Goal: Use online tool/utility: Utilize a website feature to perform a specific function

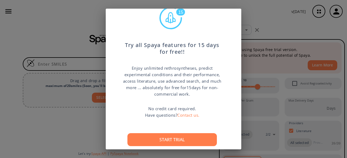
scroll to position [33, 0]
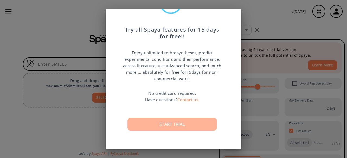
click at [164, 123] on button "Start trial" at bounding box center [171, 124] width 89 height 13
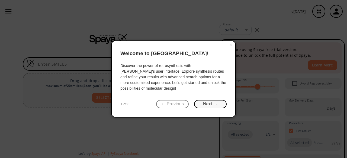
click at [200, 104] on button "Next →" at bounding box center [210, 104] width 32 height 8
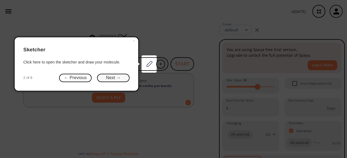
click at [120, 78] on button "Next →" at bounding box center [113, 78] width 32 height 8
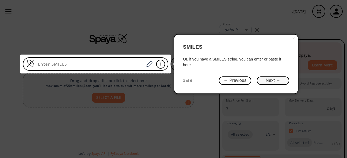
click at [277, 84] on button "Next →" at bounding box center [272, 81] width 32 height 8
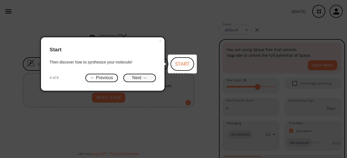
click at [136, 79] on button "Next →" at bounding box center [139, 78] width 32 height 8
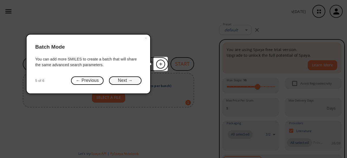
click at [126, 83] on button "Next →" at bounding box center [125, 81] width 32 height 8
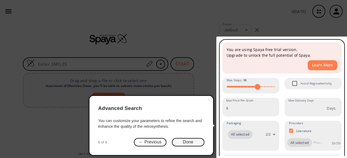
click at [190, 144] on button "Done" at bounding box center [188, 142] width 32 height 8
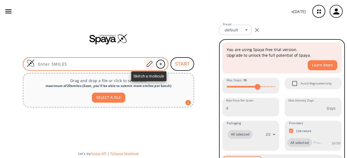
click at [151, 63] on icon at bounding box center [148, 64] width 7 height 7
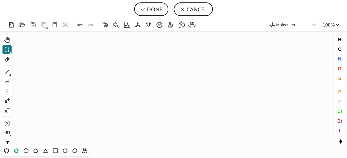
click at [18, 152] on icon at bounding box center [16, 151] width 7 height 7
click at [91, 82] on icon "Created with [PERSON_NAME] 2.3.0" at bounding box center [173, 88] width 317 height 114
click at [5, 70] on icon at bounding box center [7, 72] width 7 height 7
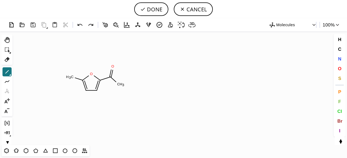
drag, startPoint x: 118, startPoint y: 83, endPoint x: 121, endPoint y: 82, distance: 3.9
drag, startPoint x: 126, startPoint y: 82, endPoint x: 132, endPoint y: 81, distance: 5.4
click at [128, 82] on icon "Created with [PERSON_NAME] 2.3.0" at bounding box center [173, 88] width 317 height 114
drag, startPoint x: 116, startPoint y: 83, endPoint x: 127, endPoint y: 82, distance: 11.2
click at [9, 150] on icon at bounding box center [6, 151] width 7 height 7
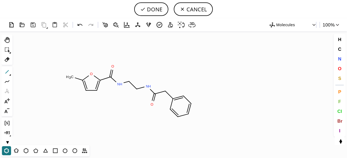
click at [8, 75] on icon at bounding box center [7, 72] width 7 height 7
click at [9, 102] on icon at bounding box center [7, 101] width 7 height 7
click at [185, 86] on tspan "N" at bounding box center [186, 86] width 3 height 4
click at [7, 109] on icon at bounding box center [7, 110] width 7 height 7
click at [177, 78] on tspan "O" at bounding box center [178, 78] width 3 height 4
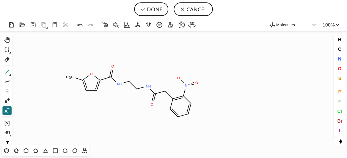
click at [8, 72] on icon at bounding box center [7, 72] width 7 height 7
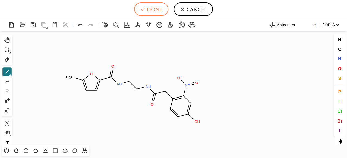
click at [148, 8] on button "DONE" at bounding box center [151, 9] width 34 height 14
type input "O1C(C(=O)NCCNC(=O)CC2C=CC(O)=CC=2[N+]([O-])=O)=CC=C1C"
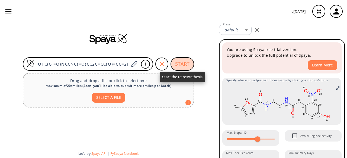
click at [180, 63] on button "START" at bounding box center [182, 64] width 24 height 14
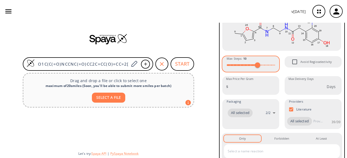
scroll to position [81, 0]
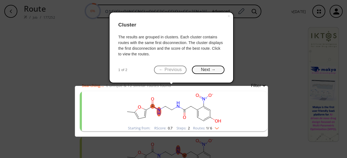
click at [205, 70] on button "Next →" at bounding box center [208, 70] width 32 height 8
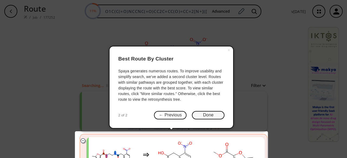
click at [201, 115] on button "Done" at bounding box center [208, 115] width 32 height 8
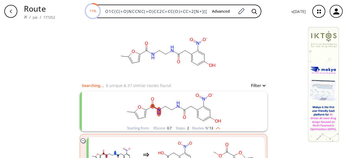
click at [172, 107] on rect "clusters" at bounding box center [173, 109] width 141 height 34
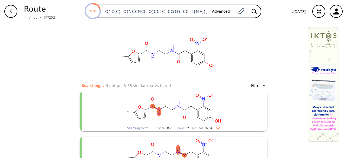
click at [172, 106] on rect "clusters" at bounding box center [173, 109] width 141 height 34
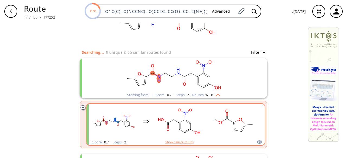
scroll to position [81, 0]
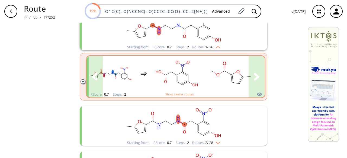
click at [255, 80] on icon "clusters" at bounding box center [256, 77] width 6 height 8
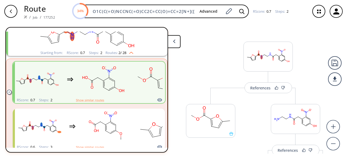
click at [174, 44] on button at bounding box center [173, 41] width 13 height 13
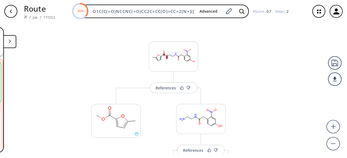
click at [14, 41] on button at bounding box center [9, 41] width 13 height 13
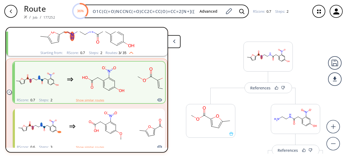
click at [170, 41] on button at bounding box center [173, 41] width 13 height 13
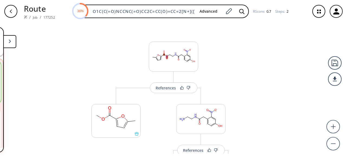
click at [11, 43] on button at bounding box center [9, 41] width 13 height 13
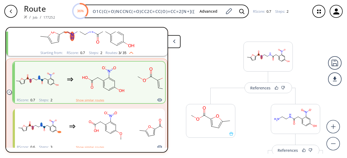
click at [34, 39] on rect "clusters" at bounding box center [86, 33] width 141 height 34
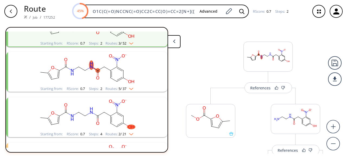
scroll to position [54, 0]
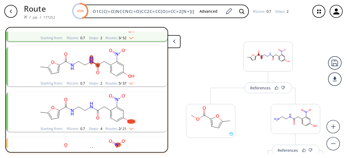
click at [98, 67] on ellipse "clusters" at bounding box center [97, 65] width 4 height 4
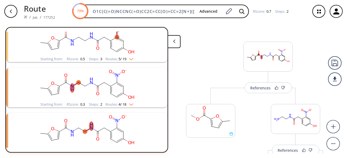
scroll to position [514, 0]
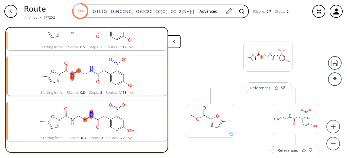
click at [91, 84] on rect "clusters" at bounding box center [86, 73] width 141 height 34
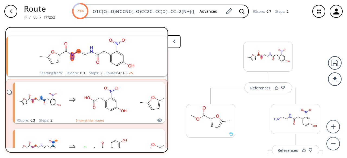
scroll to position [542, 0]
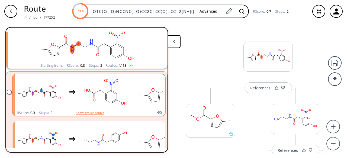
click at [86, 114] on button "Show similar routes" at bounding box center [90, 113] width 28 height 5
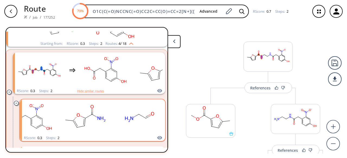
scroll to position [569, 0]
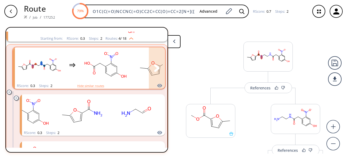
click at [109, 75] on icon "clusters" at bounding box center [108, 74] width 6 height 3
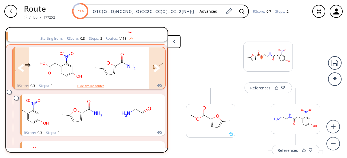
click at [154, 69] on icon "clusters" at bounding box center [157, 68] width 6 height 8
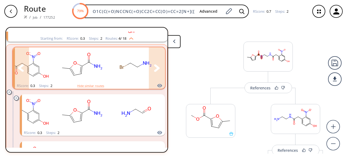
click at [156, 69] on icon "clusters" at bounding box center [157, 68] width 6 height 8
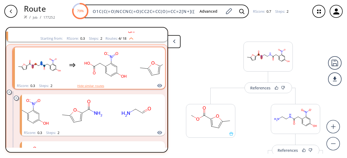
click at [83, 85] on button "Hide similar routes" at bounding box center [90, 86] width 27 height 5
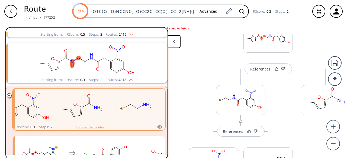
scroll to position [79, 0]
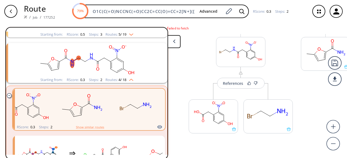
drag, startPoint x: 215, startPoint y: 113, endPoint x: 186, endPoint y: 74, distance: 49.2
click at [186, 74] on div "More routes from here References More routes from here More routes from here" at bounding box center [240, 88] width 115 height 134
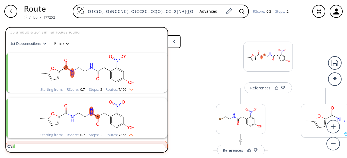
scroll to position [0, 0]
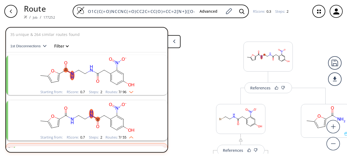
click at [125, 80] on rect "clusters" at bounding box center [86, 72] width 141 height 34
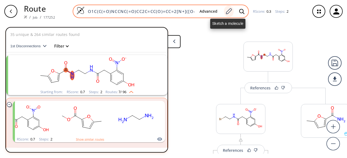
click at [225, 14] on icon at bounding box center [228, 11] width 7 height 7
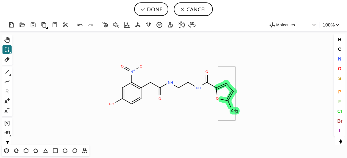
drag, startPoint x: 235, startPoint y: 67, endPoint x: 218, endPoint y: 121, distance: 56.6
click at [4, 151] on icon at bounding box center [6, 150] width 5 height 5
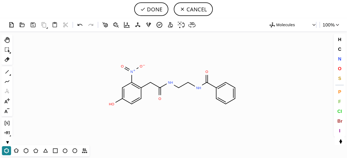
click at [3, 152] on button "T" at bounding box center [6, 150] width 9 height 9
click at [9, 150] on icon at bounding box center [6, 151] width 7 height 7
click at [8, 50] on icon at bounding box center [7, 49] width 7 height 7
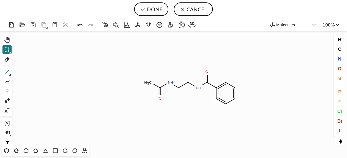
click at [4, 70] on icon at bounding box center [7, 72] width 7 height 7
drag, startPoint x: 151, startPoint y: 81, endPoint x: 144, endPoint y: 86, distance: 8.6
click at [5, 151] on icon at bounding box center [6, 151] width 7 height 7
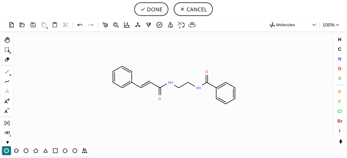
click at [5, 74] on icon at bounding box center [7, 72] width 7 height 7
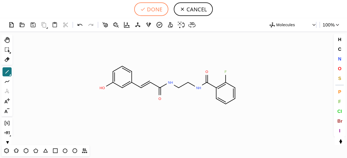
click at [154, 8] on button "DONE" at bounding box center [151, 9] width 34 height 14
type input "C1(C=CC=CC=1F)C(NCCNC(/C=C/C1C=CC=C(O)C=1)=O)=O"
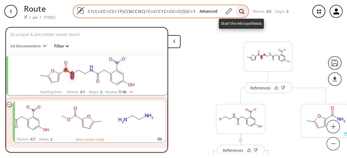
click at [243, 9] on icon at bounding box center [241, 12] width 5 height 6
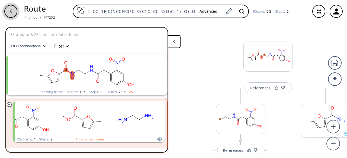
click at [15, 12] on div "button" at bounding box center [10, 11] width 13 height 13
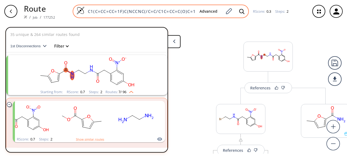
drag, startPoint x: 195, startPoint y: 10, endPoint x: 164, endPoint y: 9, distance: 31.1
click at [166, 9] on div "C1(C=CC=CC=1F)C(NCCNC(/C=C/C1C=CC=C(O)C=1)=O)=O Advanced" at bounding box center [161, 12] width 176 height 14
drag, startPoint x: 86, startPoint y: 11, endPoint x: 104, endPoint y: 14, distance: 18.0
click at [118, 14] on input "C1(C=CC=CC=1F)C(NCCNC(/C=C/C1C=CC=C(O)C=1)=O)=O" at bounding box center [139, 11] width 110 height 5
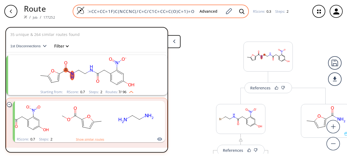
scroll to position [0, 16]
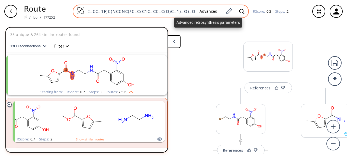
drag, startPoint x: 88, startPoint y: 10, endPoint x: 203, endPoint y: 14, distance: 115.1
click at [203, 14] on div "C1(C=CC=CC=1F)C(NCCNC(/C=C/C1C=CC=C(O)C=1)=O)=O Advanced" at bounding box center [161, 12] width 176 height 14
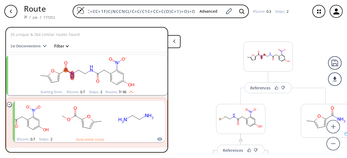
click at [14, 12] on div "button" at bounding box center [10, 11] width 13 height 13
click at [16, 12] on div "button" at bounding box center [10, 11] width 13 height 13
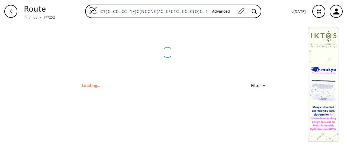
click at [14, 13] on div "button" at bounding box center [10, 11] width 13 height 13
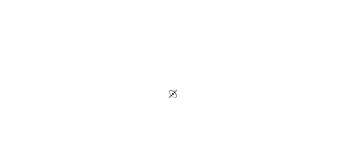
click at [150, 83] on div at bounding box center [173, 95] width 347 height 190
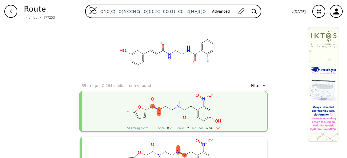
click at [18, 12] on button "button" at bounding box center [10, 11] width 17 height 17
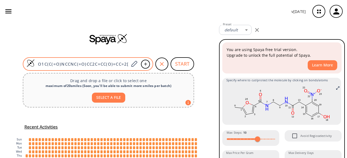
click at [117, 64] on input "O1C(C(=O)NCCNC(=O)CC2C=CC(O)=CC=2[N+]([O-])=O)=CC=C1C" at bounding box center [82, 63] width 94 height 5
type input "C1(C=CC=CC=1F)C(NCCNC(/C=C/C1C=CC=C(O)C=1)=O)=O"
type input "-1"
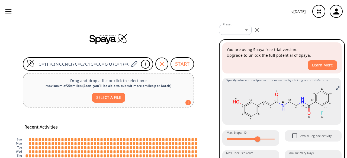
scroll to position [0, 33]
drag, startPoint x: 36, startPoint y: 63, endPoint x: 140, endPoint y: 78, distance: 105.0
click at [140, 78] on div "C1(C=CC=CC=1F)C(NCCNC(/C=C/C1C=CC=C(O)C=1)=O)=O START Drag and drop a file or c…" at bounding box center [108, 111] width 217 height 176
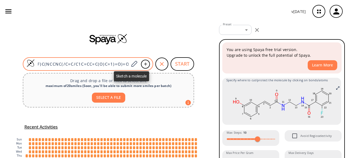
click at [129, 64] on span at bounding box center [134, 64] width 10 height 12
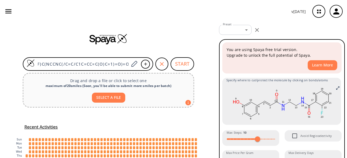
drag, startPoint x: 35, startPoint y: 65, endPoint x: 134, endPoint y: 78, distance: 100.0
click at [134, 78] on div "C1(C=CC=CC=1F)C(NCCNC(/C=C/C1C=CC=C(O)C=1)=O)=O START Drag and drop a file or c…" at bounding box center [108, 111] width 217 height 176
paste input "+"
type input "+"
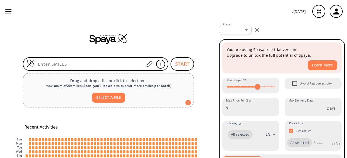
paste input "+"
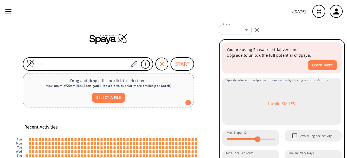
type input "+"
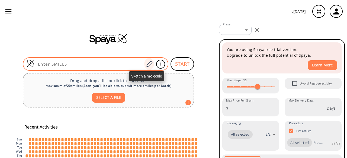
click at [149, 64] on icon at bounding box center [148, 64] width 7 height 7
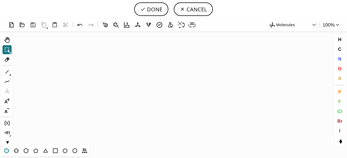
click at [4, 150] on icon at bounding box center [6, 151] width 7 height 7
click at [78, 85] on icon "Created with [PERSON_NAME] 2.3.0" at bounding box center [173, 88] width 317 height 114
click at [10, 70] on icon at bounding box center [7, 72] width 7 height 7
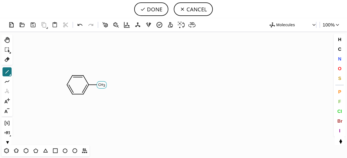
drag, startPoint x: 99, startPoint y: 86, endPoint x: 102, endPoint y: 87, distance: 3.8
click at [119, 111] on icon "Created with [PERSON_NAME] 2.3.0 C H 3 N H O" at bounding box center [173, 88] width 317 height 114
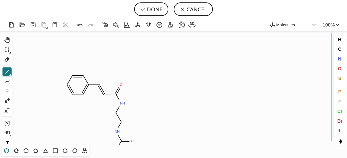
click at [8, 149] on icon at bounding box center [6, 151] width 7 height 7
click at [118, 144] on icon "Created with [PERSON_NAME] 2.3.0 C N H O N H" at bounding box center [173, 88] width 317 height 114
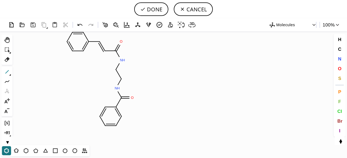
click at [8, 74] on icon at bounding box center [7, 72] width 7 height 7
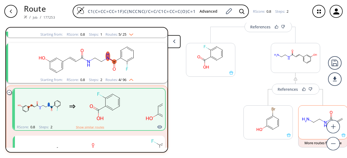
scroll to position [79, 0]
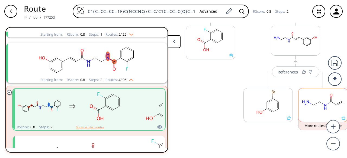
click at [314, 106] on ellipse at bounding box center [313, 105] width 4 height 4
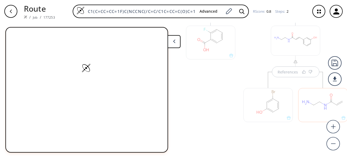
scroll to position [0, 0]
click at [174, 42] on polygon at bounding box center [174, 42] width 2 height 4
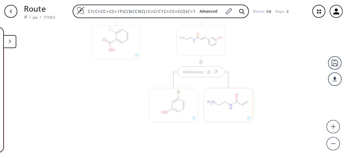
click at [201, 75] on div at bounding box center [228, 102] width 55 height 61
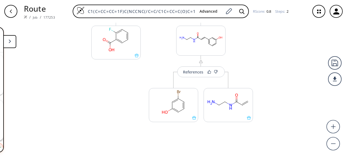
scroll to position [58, 0]
click at [196, 72] on div "References" at bounding box center [193, 72] width 20 height 4
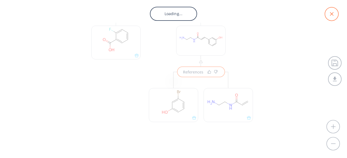
click at [327, 17] on icon at bounding box center [331, 14] width 14 height 14
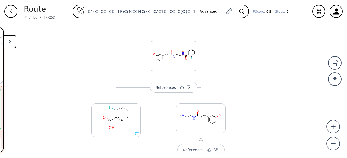
scroll to position [0, 0]
click at [11, 42] on button at bounding box center [9, 41] width 13 height 13
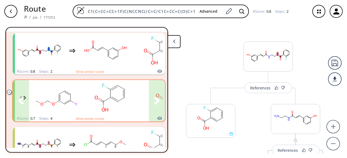
scroll to position [135, 0]
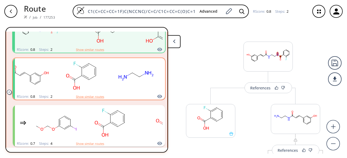
click at [91, 95] on button "Show similar routes" at bounding box center [90, 97] width 28 height 5
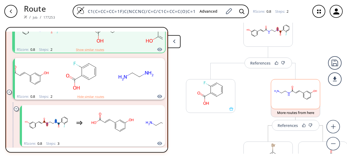
scroll to position [54, 0]
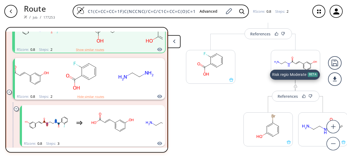
click at [295, 87] on img at bounding box center [295, 86] width 4 height 4
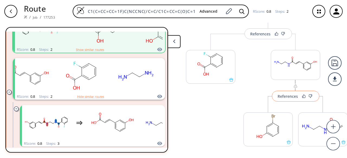
click at [286, 96] on div "References" at bounding box center [287, 97] width 20 height 4
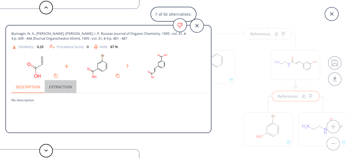
click at [65, 86] on button "Extraction" at bounding box center [61, 86] width 32 height 13
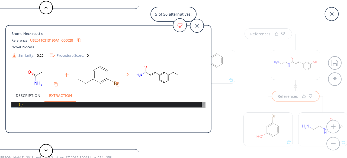
click at [31, 92] on button "Description" at bounding box center [27, 95] width 33 height 13
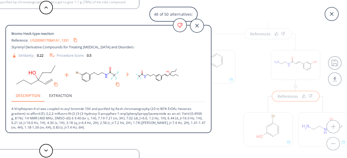
scroll to position [1, 0]
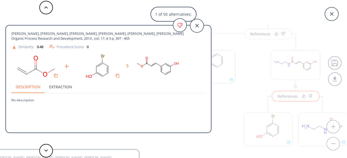
click at [125, 37] on span "Murray, Paul M., Bower, John F, Cox, David K, Galbraith, Ewan K, Parker, Jeremy…" at bounding box center [98, 36] width 174 height 10
drag, startPoint x: 137, startPoint y: 38, endPoint x: 12, endPoint y: 35, distance: 124.6
click at [12, 35] on span "Murray, Paul M., Bower, John F, Cox, David K, Galbraith, Ewan K, Parker, Jeremy…" at bounding box center [98, 36] width 174 height 10
copy span "Murray, Paul M., Bower, John F, Cox, David K, Galbraith, Ewan K, Parker, Jeremy…"
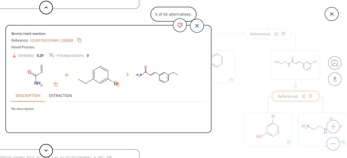
click at [62, 96] on button "Extraction" at bounding box center [61, 95] width 32 height 13
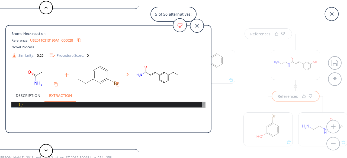
click at [31, 105] on div "{ }" at bounding box center [111, 104] width 187 height 5
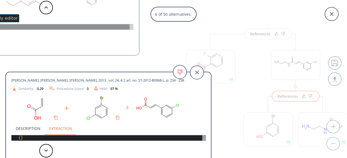
scroll to position [5, 0]
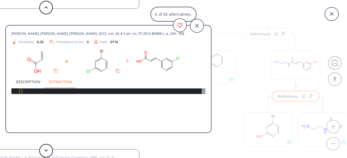
type textarea "{}"
click at [14, 79] on button "Description" at bounding box center [27, 82] width 33 height 13
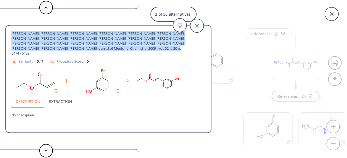
drag, startPoint x: 101, startPoint y: 47, endPoint x: 11, endPoint y: 32, distance: 91.4
click at [11, 32] on div "Rai, Ganesha, Sayed, Ahmed A., Lea, Wendy A., Luecke, Hans F., Chakrapani, Hari…" at bounding box center [108, 80] width 205 height 100
copy span "Rai, Ganesha, Sayed, Ahmed A., Lea, Wendy A., Luecke, Hans F., Chakrapani, Hari…"
